Goal: Task Accomplishment & Management: Complete application form

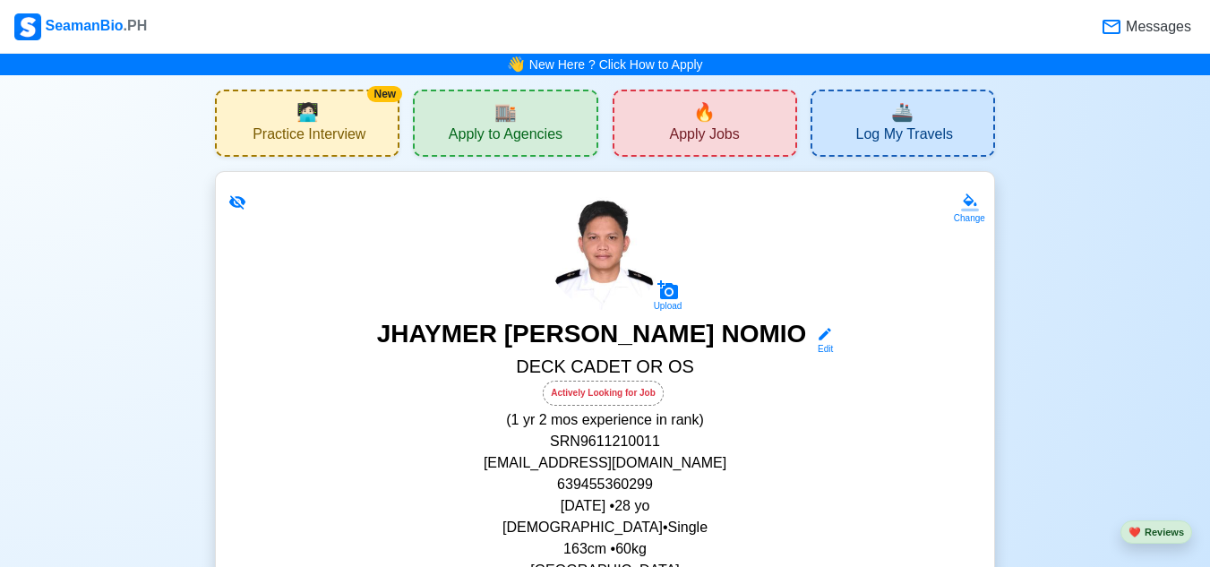
click at [715, 137] on span "Apply Jobs" at bounding box center [704, 136] width 70 height 22
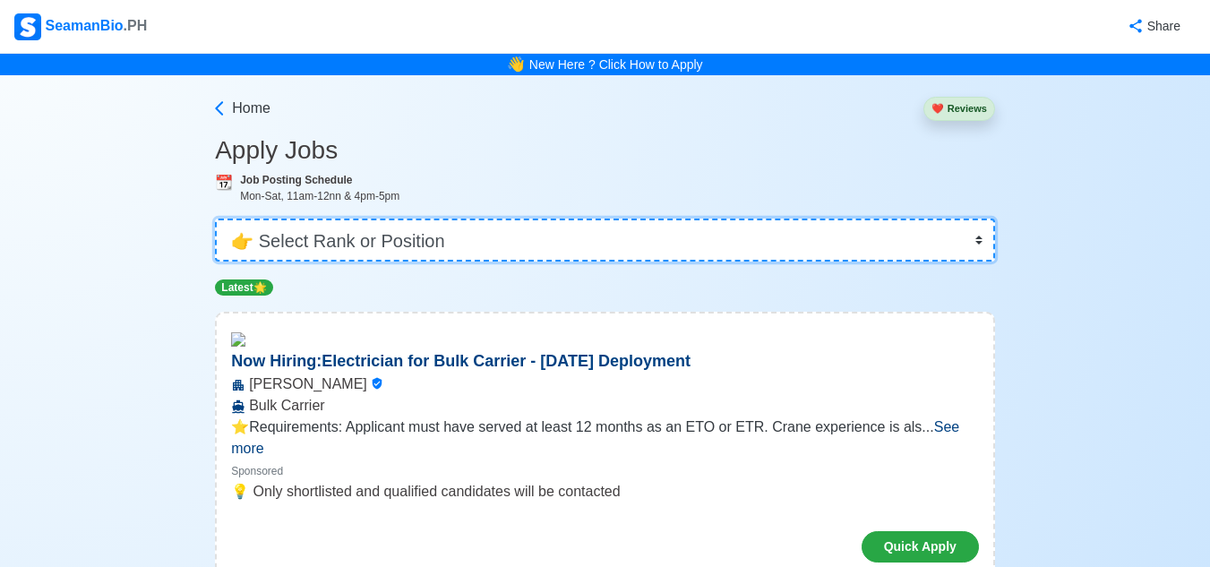
drag, startPoint x: 972, startPoint y: 246, endPoint x: 978, endPoint y: 237, distance: 10.9
click at [972, 245] on select "👉 Select Rank or Position Master Chief Officer 2nd Officer 3rd Officer Junior O…" at bounding box center [605, 239] width 780 height 43
select select "Ordinary [PERSON_NAME]"
click at [217, 218] on select "👉 Select Rank or Position Master Chief Officer 2nd Officer 3rd Officer Junior O…" at bounding box center [605, 239] width 780 height 43
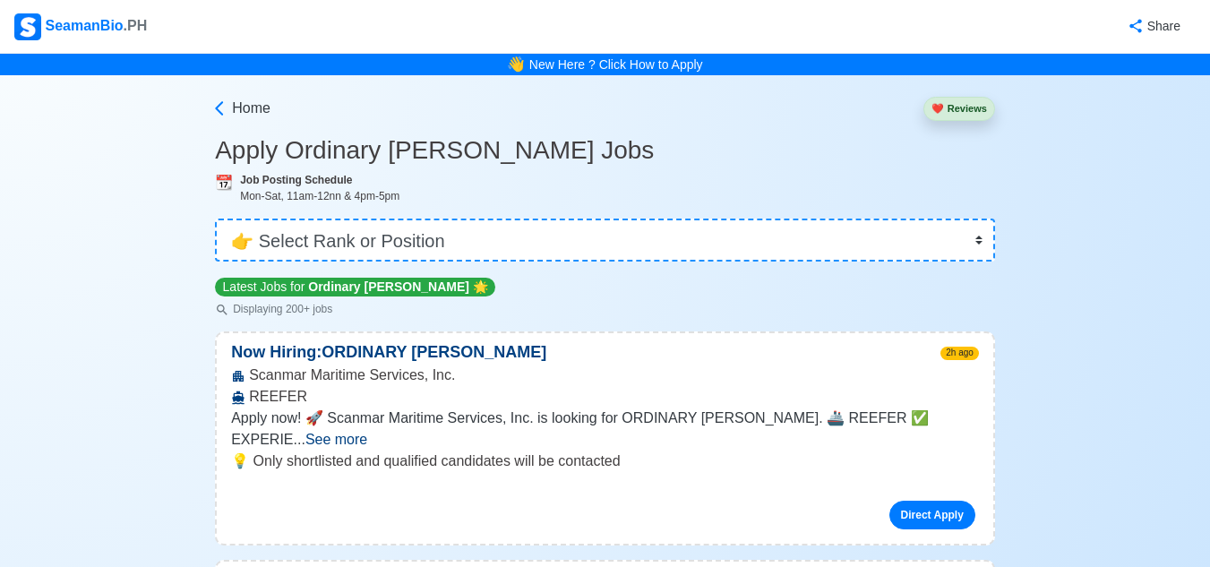
click at [367, 432] on span "See more" at bounding box center [336, 439] width 62 height 15
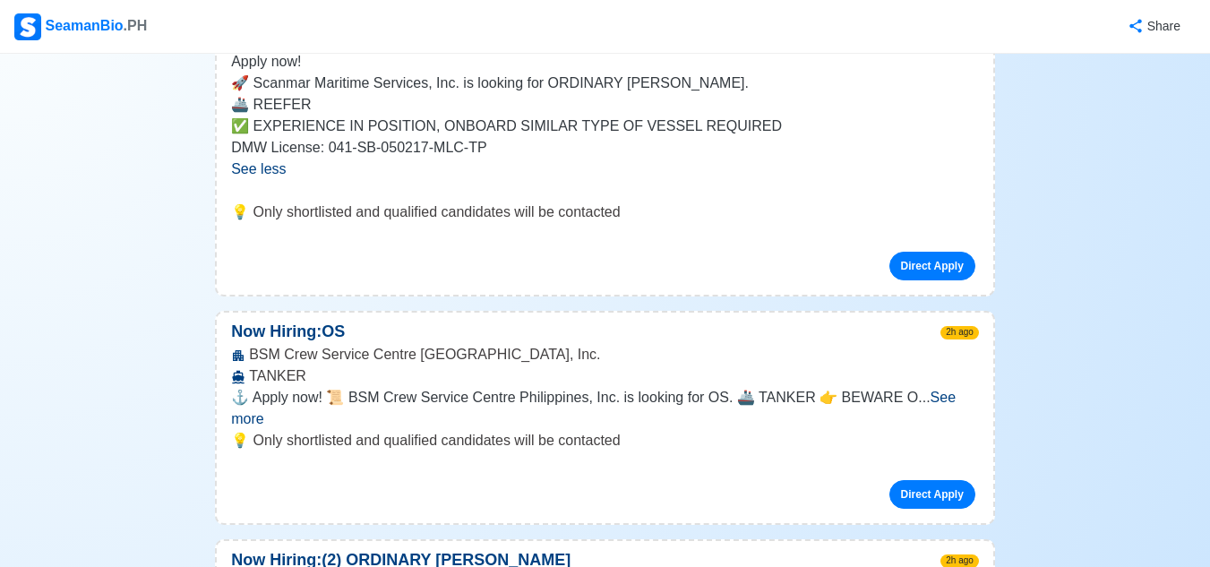
scroll to position [358, 0]
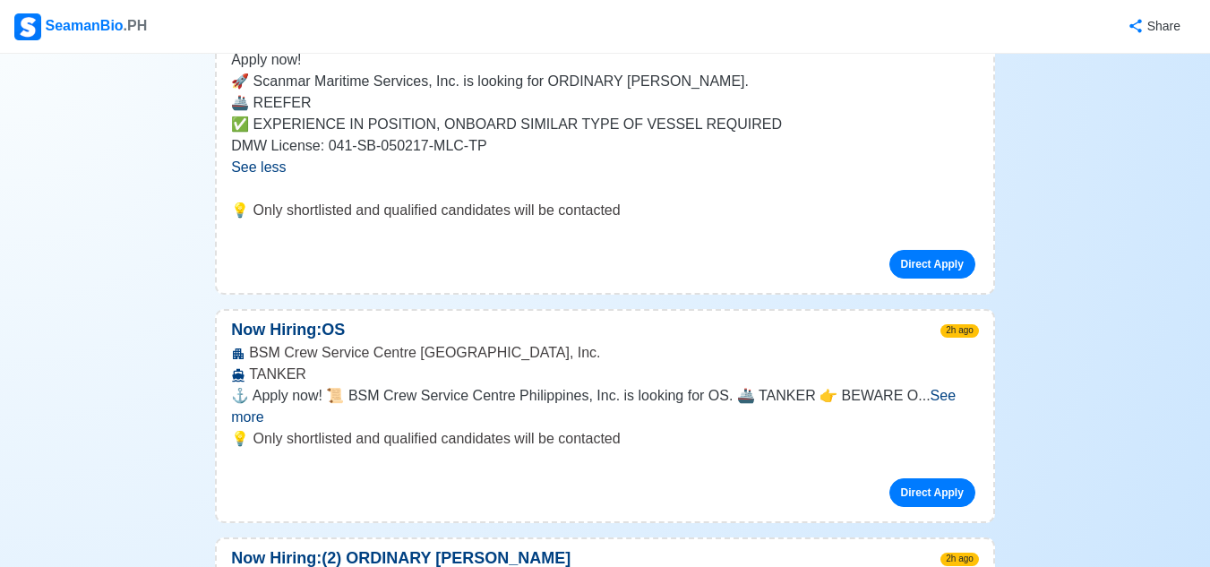
click at [947, 394] on span "See more" at bounding box center [593, 406] width 724 height 37
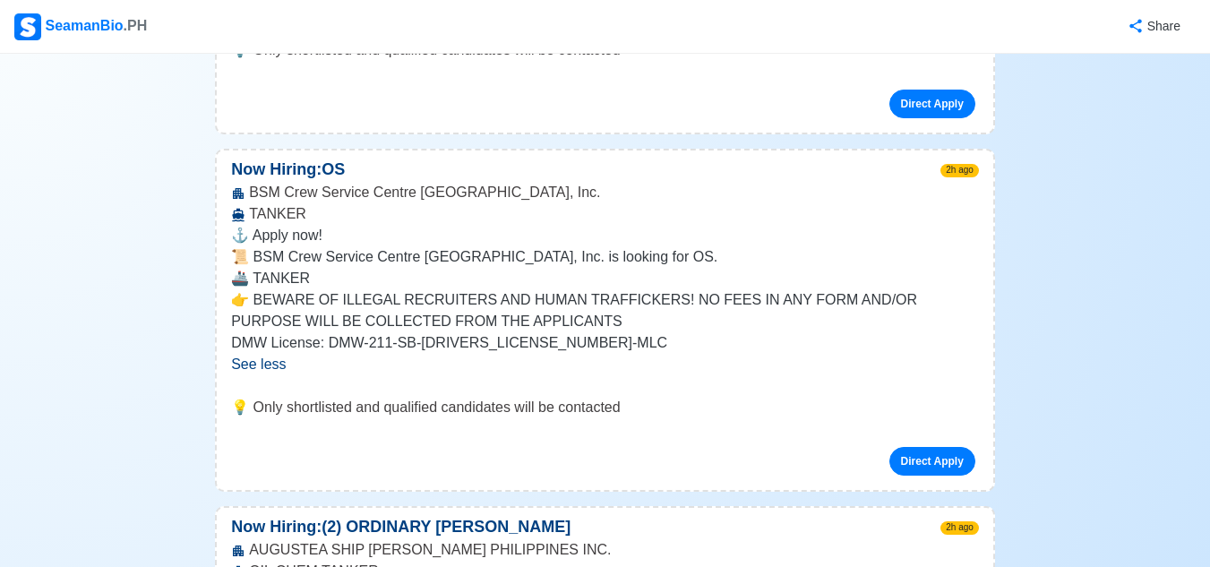
scroll to position [537, 0]
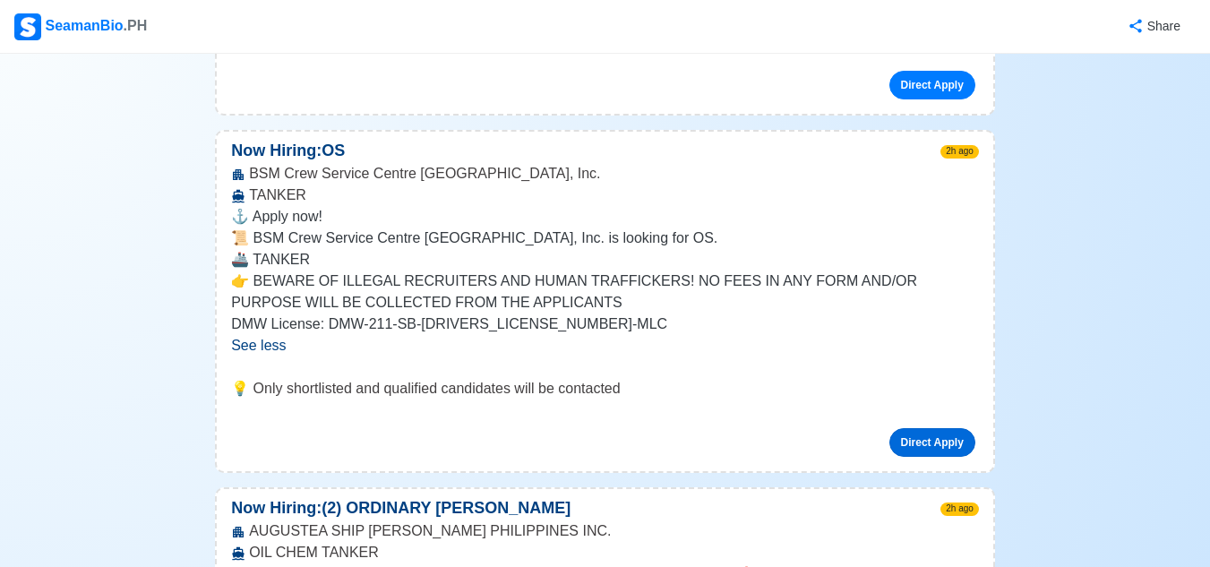
click at [942, 445] on link "Direct Apply" at bounding box center [932, 442] width 86 height 29
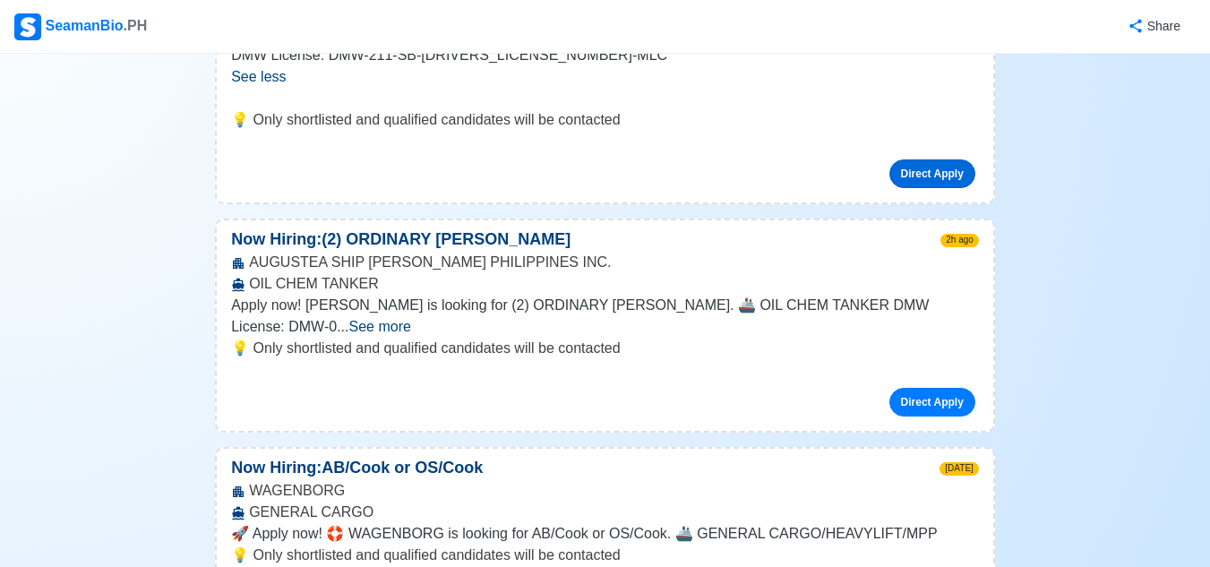
scroll to position [895, 0]
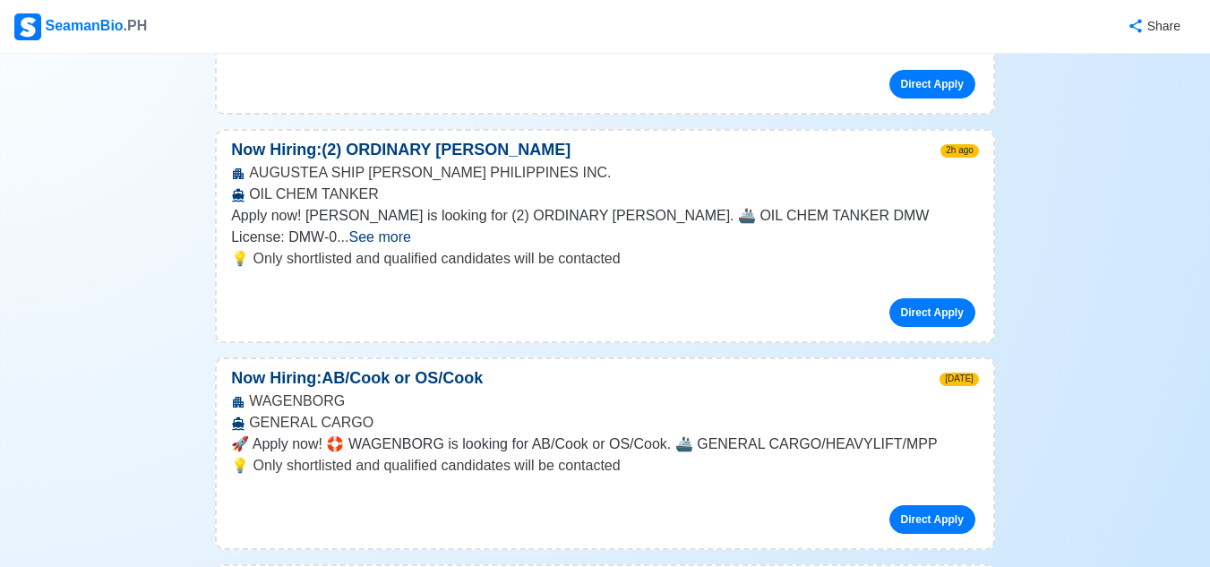
click at [410, 229] on span "See more" at bounding box center [379, 236] width 62 height 15
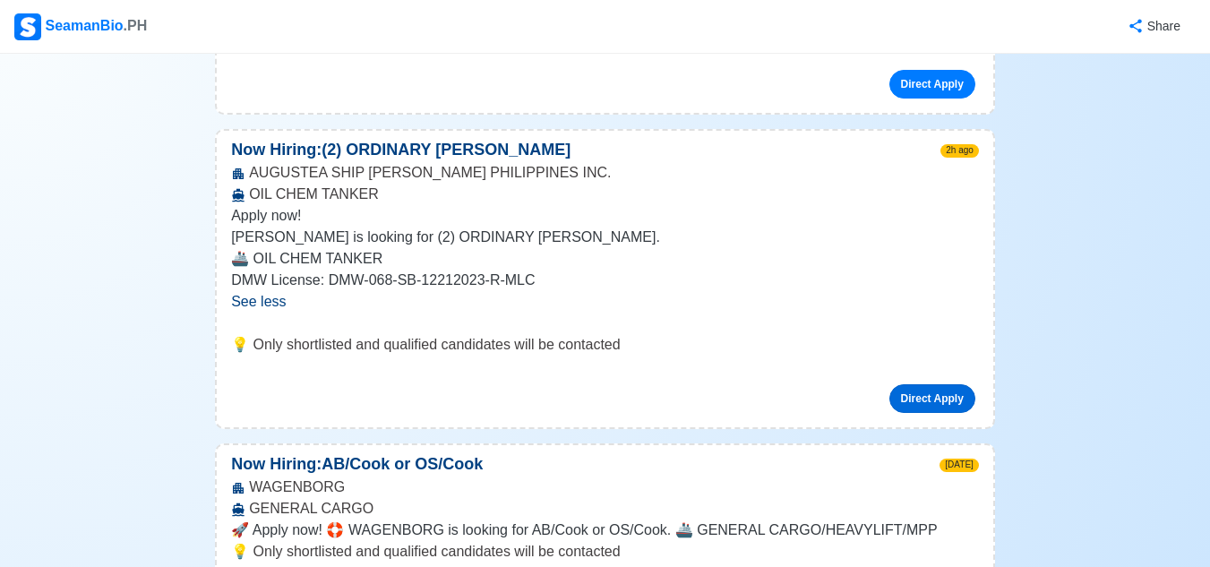
click at [918, 395] on link "Direct Apply" at bounding box center [932, 398] width 86 height 29
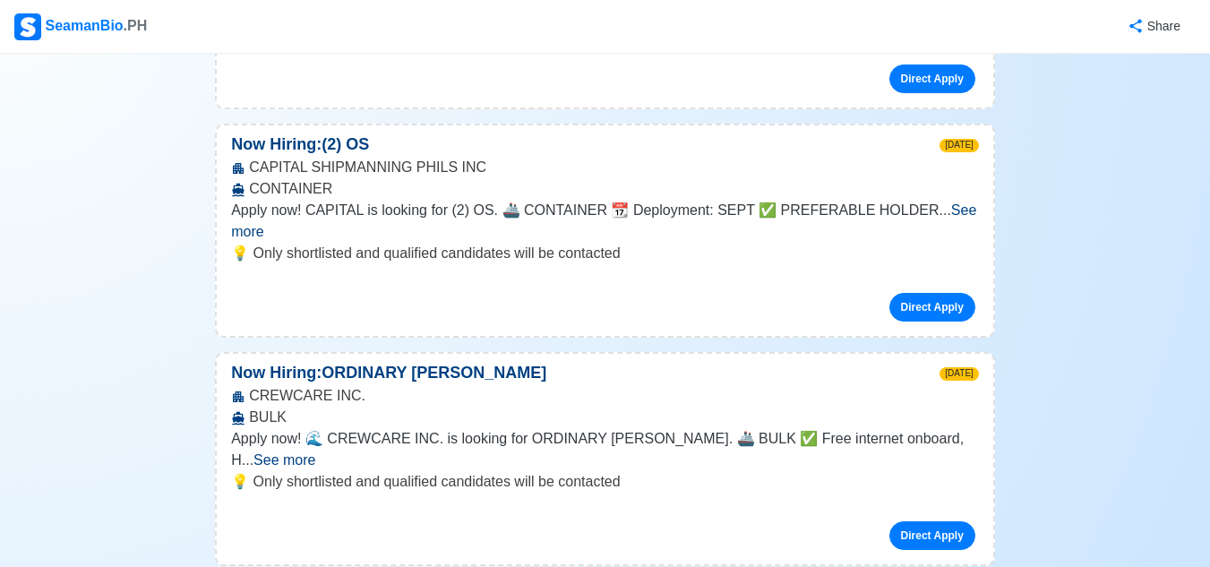
scroll to position [1433, 0]
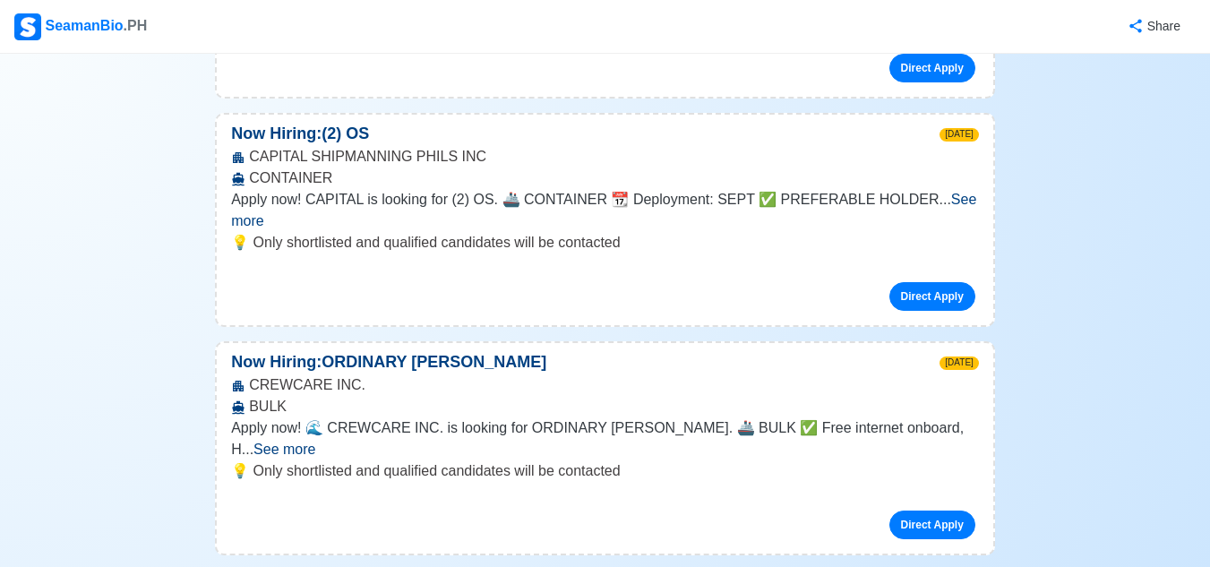
click at [315, 441] on span "See more" at bounding box center [284, 448] width 62 height 15
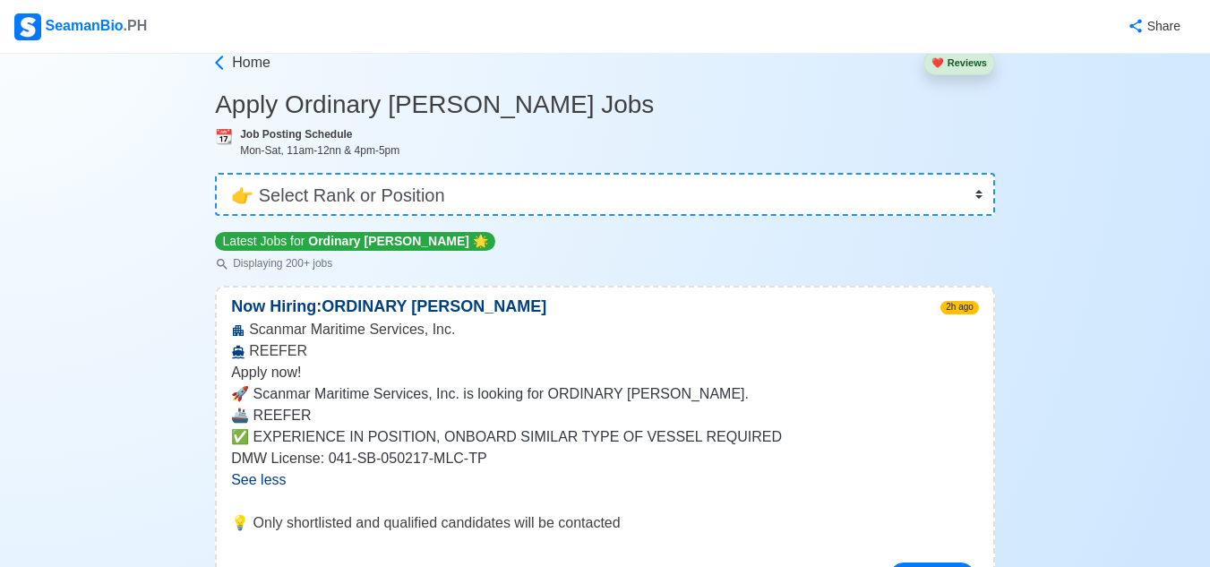
scroll to position [0, 0]
